Goal: Entertainment & Leisure: Consume media (video, audio)

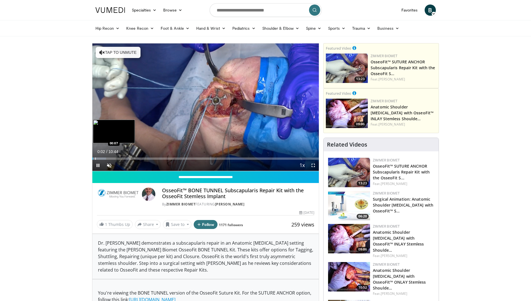
click at [95, 157] on div "Progress Bar" at bounding box center [95, 158] width 1 height 2
click at [99, 158] on div "Progress Bar" at bounding box center [98, 158] width 1 height 2
click at [102, 158] on div "Progress Bar" at bounding box center [102, 158] width 1 height 2
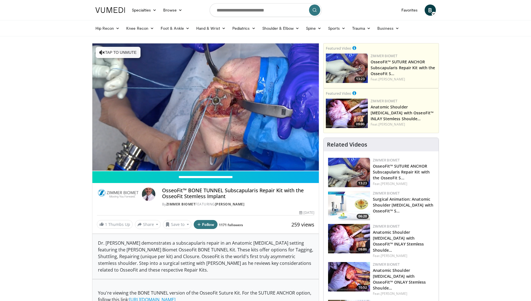
click at [105, 158] on div "10 seconds Tap to unmute" at bounding box center [205, 106] width 227 height 127
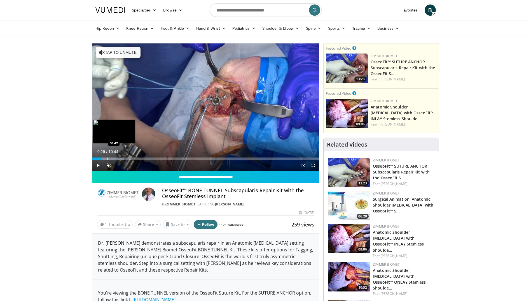
click at [107, 158] on div "Progress Bar" at bounding box center [107, 158] width 1 height 2
click at [111, 157] on div "Loaded : 16.92% 00:54 00:51" at bounding box center [205, 158] width 227 height 2
click at [114, 157] on div "Loaded : 18.46% 00:54 01:02" at bounding box center [205, 156] width 227 height 5
click at [119, 156] on div "Loaded : 18.64% 01:02 01:14" at bounding box center [205, 156] width 227 height 5
click at [124, 156] on div "Loaded : 21.54% 01:15 01:29" at bounding box center [205, 156] width 227 height 5
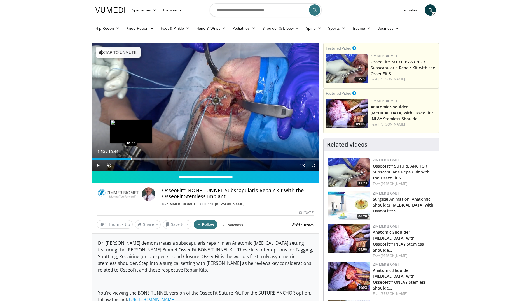
click at [131, 156] on div "Loaded : 21.54% 01:50 01:50" at bounding box center [205, 156] width 227 height 5
click at [134, 158] on div "Progress Bar" at bounding box center [134, 158] width 1 height 2
click at [138, 157] on div "Progress Bar" at bounding box center [138, 158] width 1 height 2
click at [142, 157] on div "Progress Bar" at bounding box center [142, 158] width 1 height 2
click at [151, 156] on div "Loaded : 33.85% 02:31 02:45" at bounding box center [205, 156] width 227 height 5
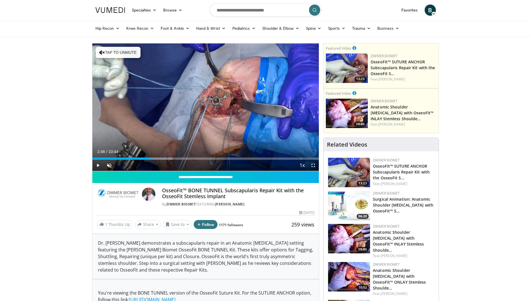
click at [155, 156] on div "Loaded : 35.39% 02:46 02:49" at bounding box center [205, 156] width 227 height 5
click at [158, 157] on div "Progress Bar" at bounding box center [158, 158] width 1 height 2
click at [162, 157] on div "Progress Bar" at bounding box center [162, 158] width 1 height 2
click at [165, 157] on div "Progress Bar" at bounding box center [165, 158] width 1 height 2
click at [168, 156] on div "Loaded : 41.54% 03:26 03:35" at bounding box center [205, 156] width 227 height 5
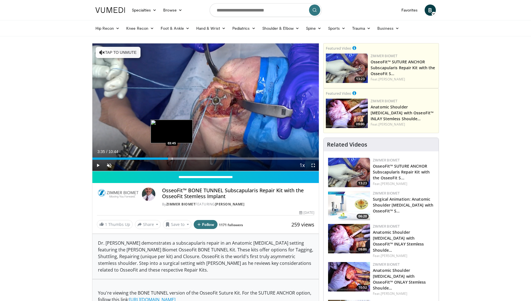
click at [172, 157] on div "Loaded : 41.54% 03:35 03:45" at bounding box center [205, 156] width 227 height 5
click at [175, 157] on div "Progress Bar" at bounding box center [175, 158] width 1 height 2
click at [177, 158] on div "Progress Bar" at bounding box center [176, 158] width 1 height 2
click at [180, 158] on div "Progress Bar" at bounding box center [179, 158] width 1 height 2
click at [182, 158] on div "Progress Bar" at bounding box center [182, 158] width 1 height 2
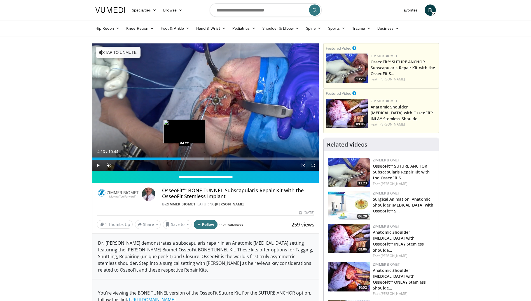
click at [185, 158] on div "Progress Bar" at bounding box center [185, 158] width 1 height 2
click at [188, 158] on div "Progress Bar" at bounding box center [191, 158] width 33 height 2
click at [191, 157] on div "Progress Bar" at bounding box center [191, 158] width 1 height 2
click at [197, 158] on div "Progress Bar" at bounding box center [197, 158] width 1 height 2
click at [201, 158] on div "Progress Bar" at bounding box center [201, 158] width 1 height 2
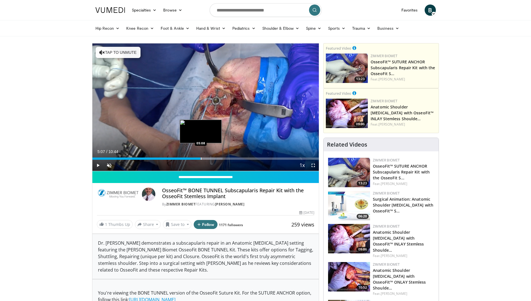
click at [201, 158] on div "Progress Bar" at bounding box center [201, 158] width 1 height 2
click at [205, 158] on div "Progress Bar" at bounding box center [205, 158] width 1 height 2
click at [210, 158] on div "Progress Bar" at bounding box center [210, 158] width 1 height 2
click at [212, 158] on div "Progress Bar" at bounding box center [211, 158] width 1 height 2
click at [214, 157] on div "Progress Bar" at bounding box center [214, 158] width 1 height 2
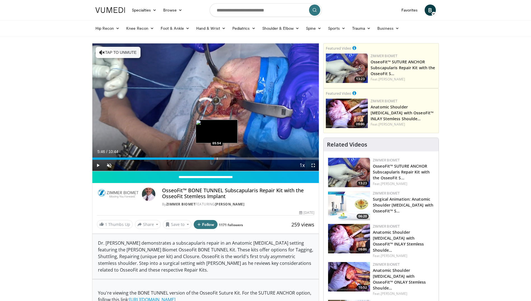
click at [217, 156] on div "Loaded : 63.09% 05:46 05:54" at bounding box center [205, 156] width 227 height 5
click at [220, 157] on div "Loaded : 63.67% 06:03 06:03" at bounding box center [205, 156] width 227 height 5
click at [224, 157] on div "Progress Bar" at bounding box center [224, 158] width 1 height 2
click at [228, 157] on div "Progress Bar" at bounding box center [228, 158] width 1 height 2
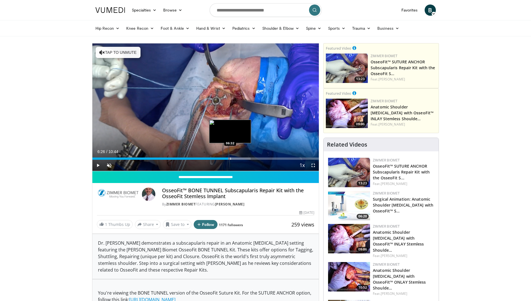
click at [230, 156] on div "Loaded : 69.88% 06:26 06:32" at bounding box center [205, 156] width 227 height 5
click at [234, 156] on div "Loaded : 70.78% 06:33 06:41" at bounding box center [205, 156] width 227 height 5
click at [236, 156] on div "Loaded : 70.78% 06:42 06:49" at bounding box center [205, 156] width 227 height 5
click at [242, 156] on div "Loaded : 72.99% 06:49 07:03" at bounding box center [205, 156] width 227 height 5
click at [244, 156] on div "Loaded : 75.40% 07:04 07:12" at bounding box center [205, 156] width 227 height 5
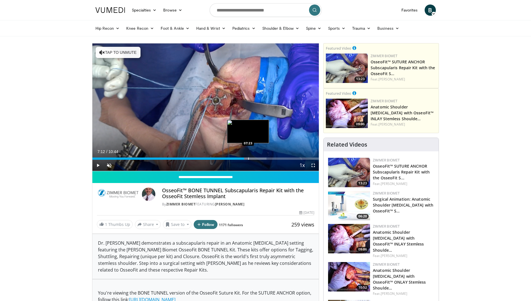
click at [248, 156] on div "Loaded : 76.94% 07:12 07:23" at bounding box center [205, 156] width 227 height 5
